Goal: Task Accomplishment & Management: Manage account settings

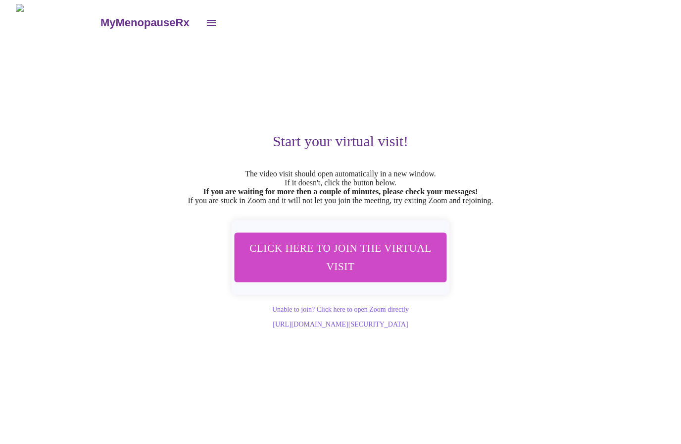
scroll to position [0, 0]
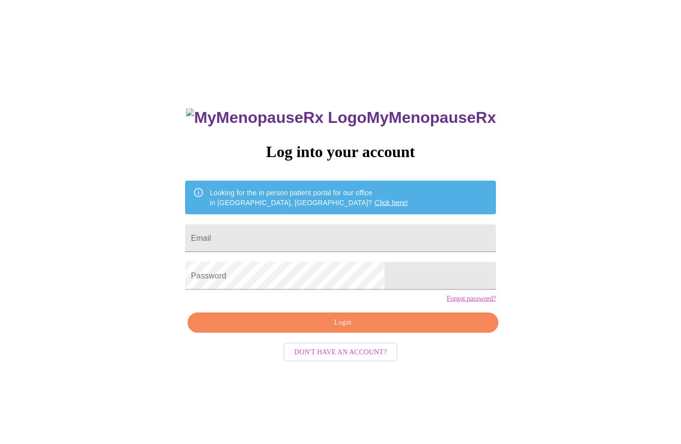
scroll to position [0, 0]
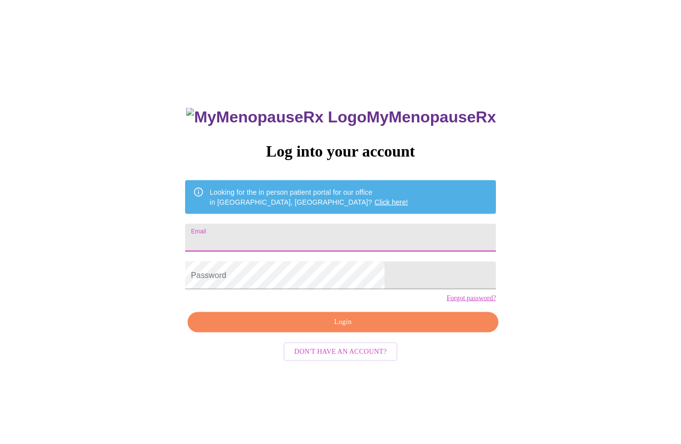
type input "yogayesy333@outlook.com"
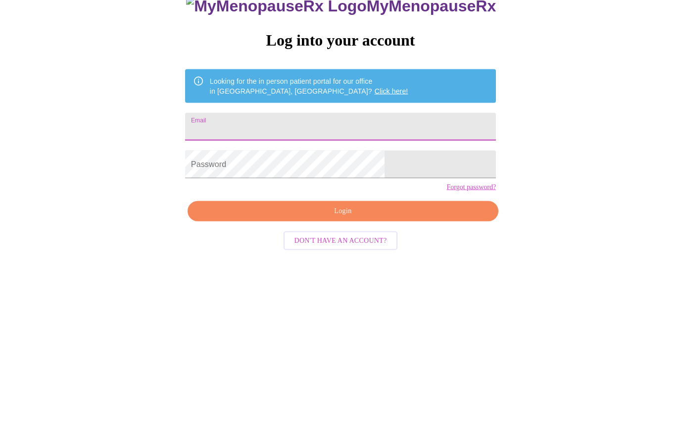
type input "[EMAIL_ADDRESS][DOMAIN_NAME]"
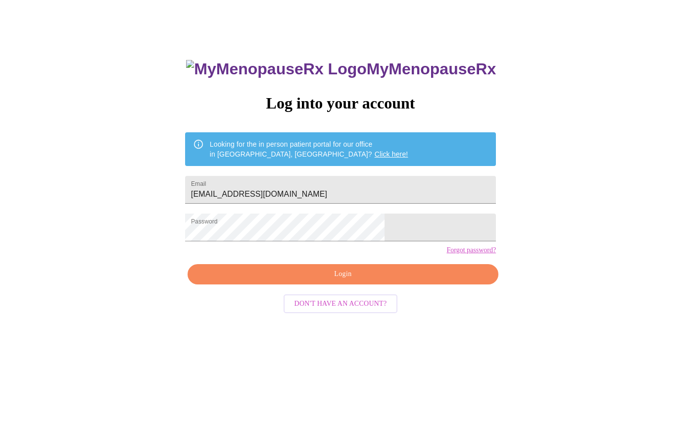
click at [379, 281] on span "Login" at bounding box center [343, 274] width 288 height 12
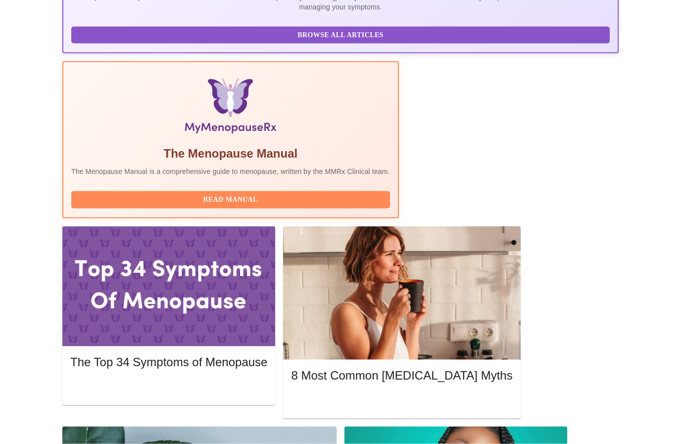
scroll to position [296, 0]
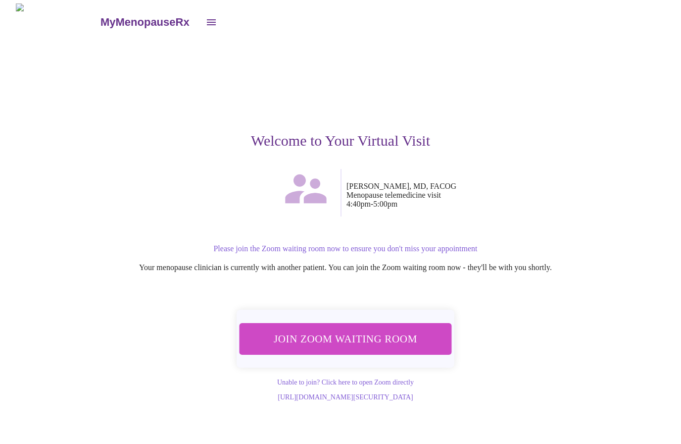
scroll to position [0, 0]
